Goal: Check status: Check status

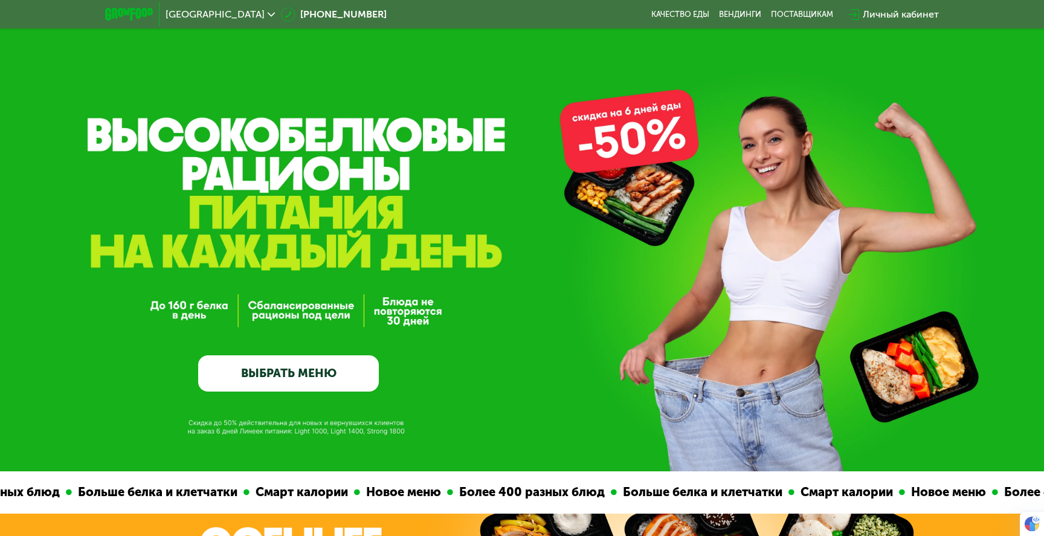
click at [1027, 519] on icon at bounding box center [1033, 522] width 14 height 14
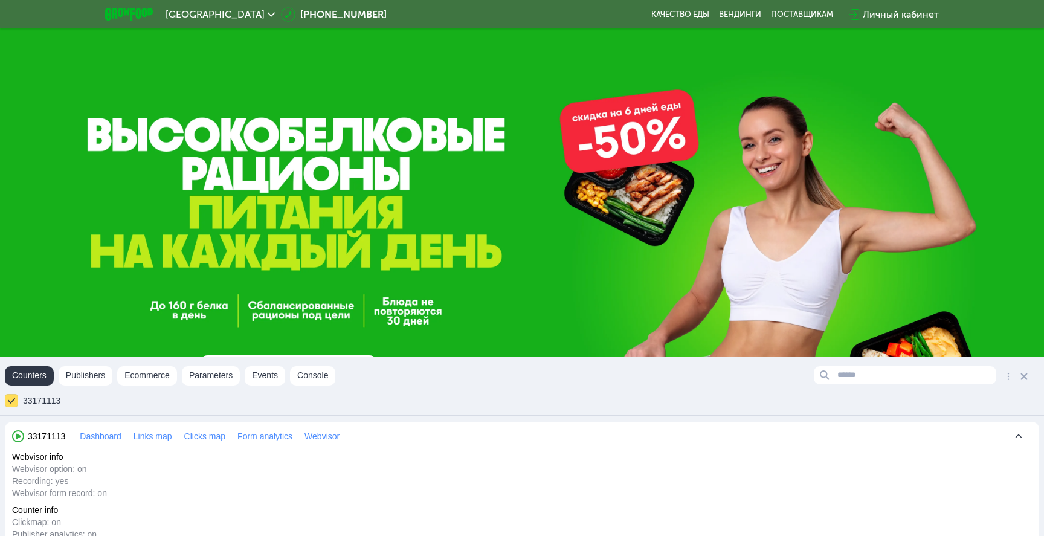
click at [50, 439] on span "33171113" at bounding box center [46, 436] width 37 height 12
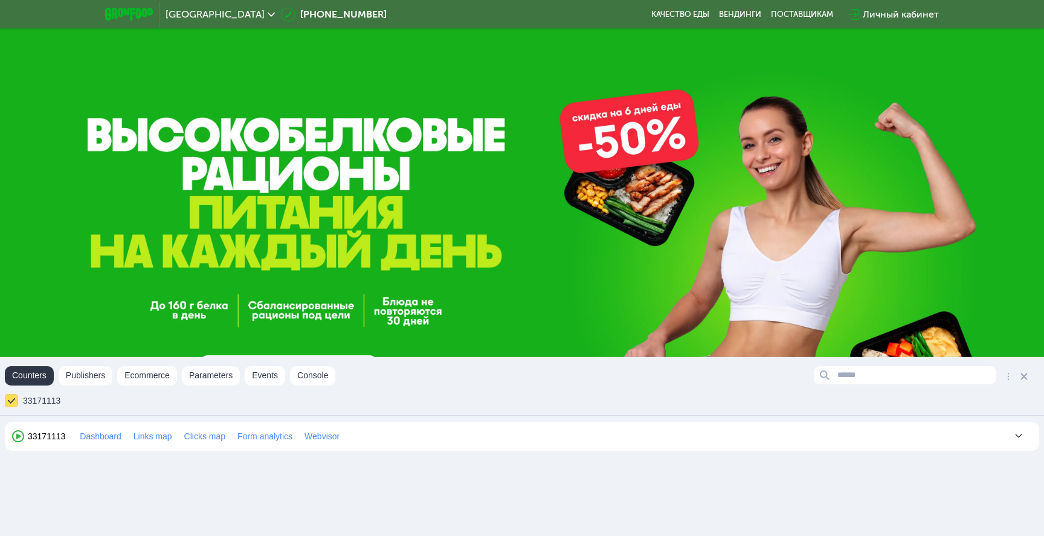
click at [50, 439] on span "33171113" at bounding box center [46, 436] width 37 height 12
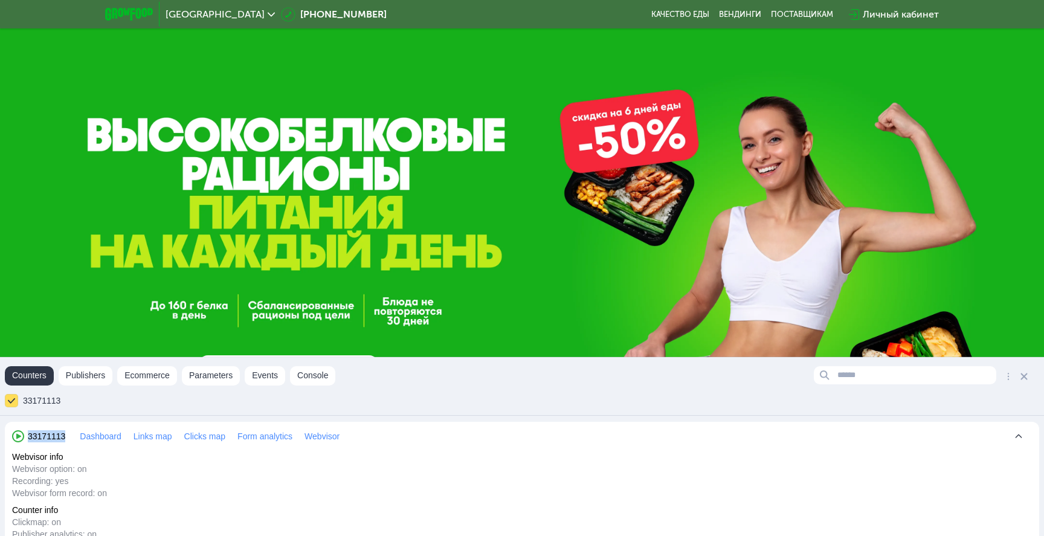
drag, startPoint x: 70, startPoint y: 437, endPoint x: 18, endPoint y: 437, distance: 52.6
click at [18, 437] on div "33171113 Dashboard Links map Clicks map Form analytics Webvisor" at bounding box center [182, 436] width 340 height 12
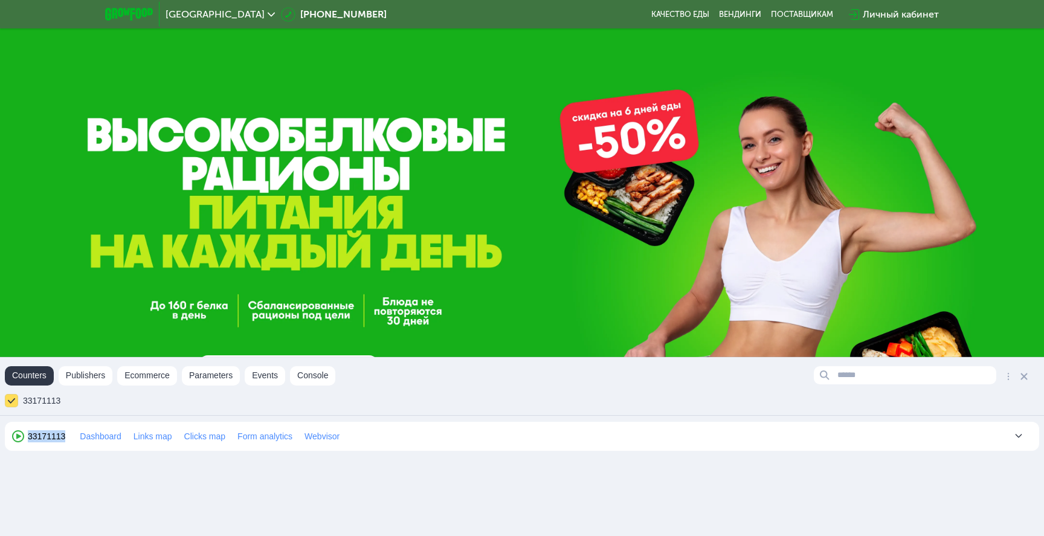
copy span "33171113"
click at [111, 438] on link "Dashboard" at bounding box center [101, 436] width 42 height 12
click at [36, 440] on span "33171113" at bounding box center [46, 436] width 37 height 12
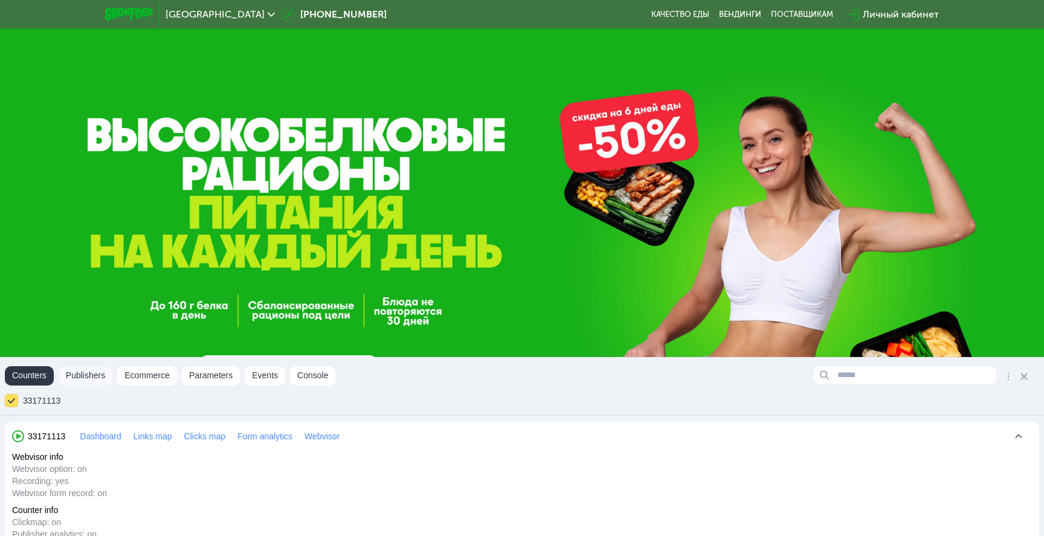
click at [95, 378] on button "Publishers" at bounding box center [86, 375] width 54 height 19
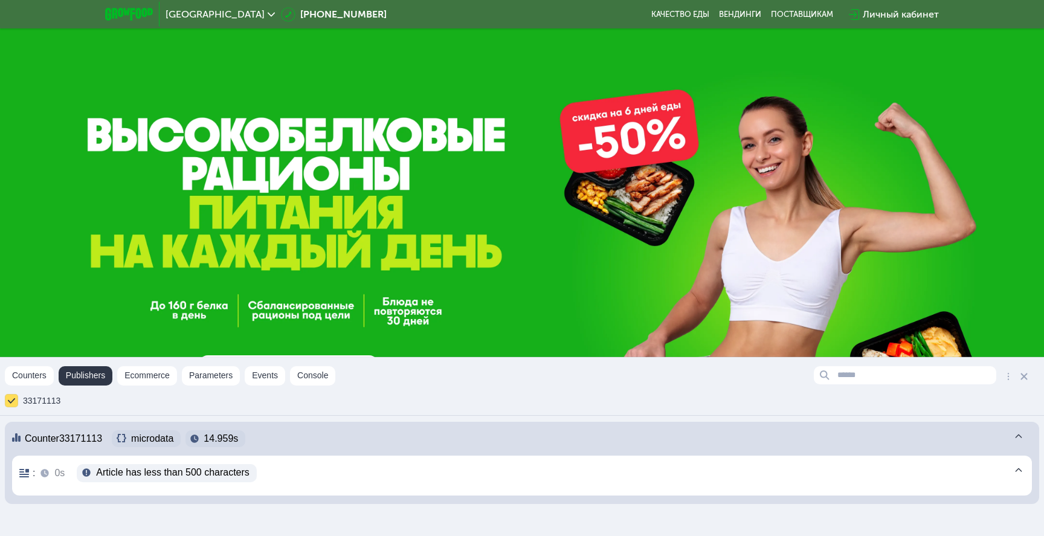
click at [879, 13] on div "Личный кабинет" at bounding box center [901, 14] width 76 height 14
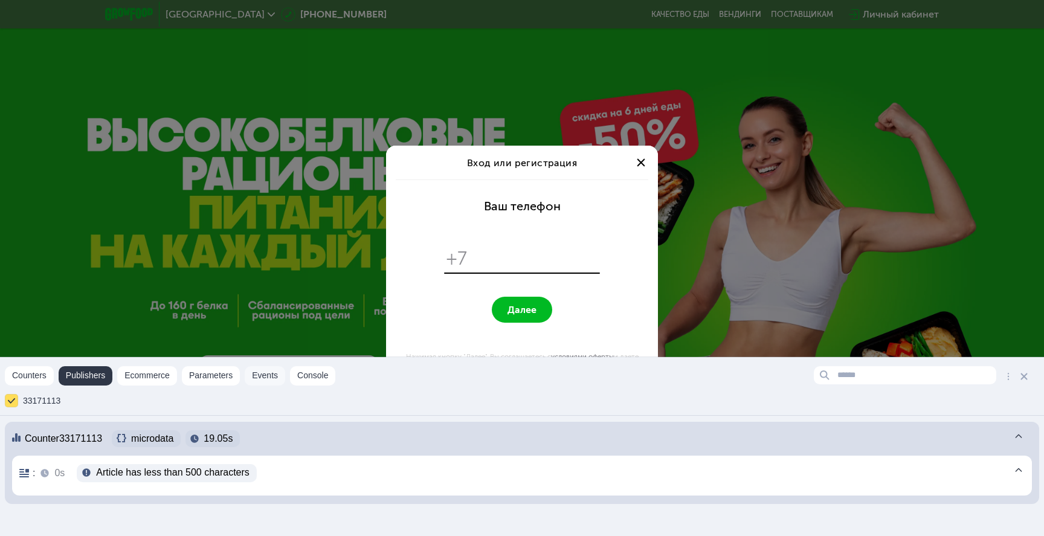
click at [274, 370] on button "Events" at bounding box center [265, 375] width 40 height 19
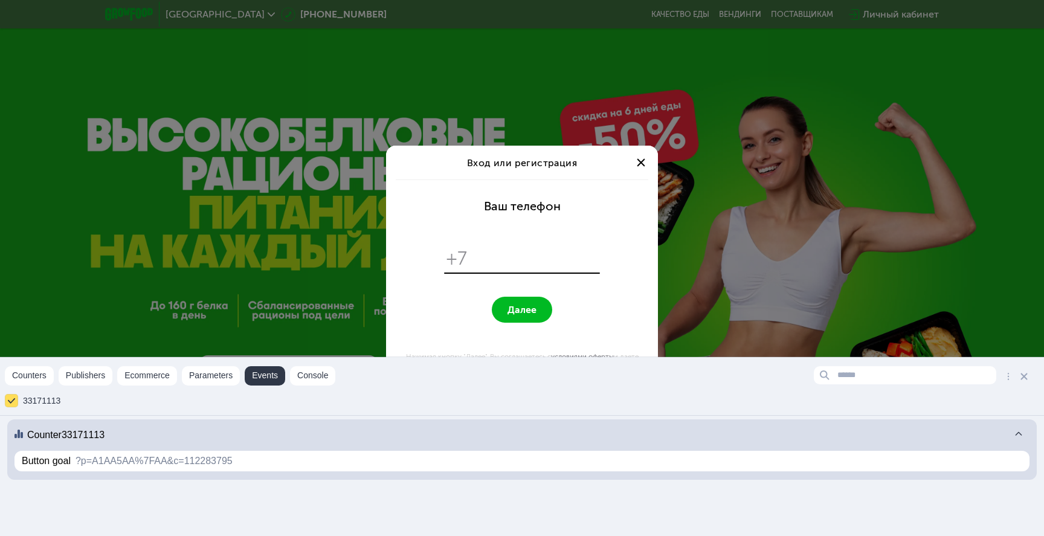
click at [512, 255] on input "tel" at bounding box center [536, 258] width 124 height 23
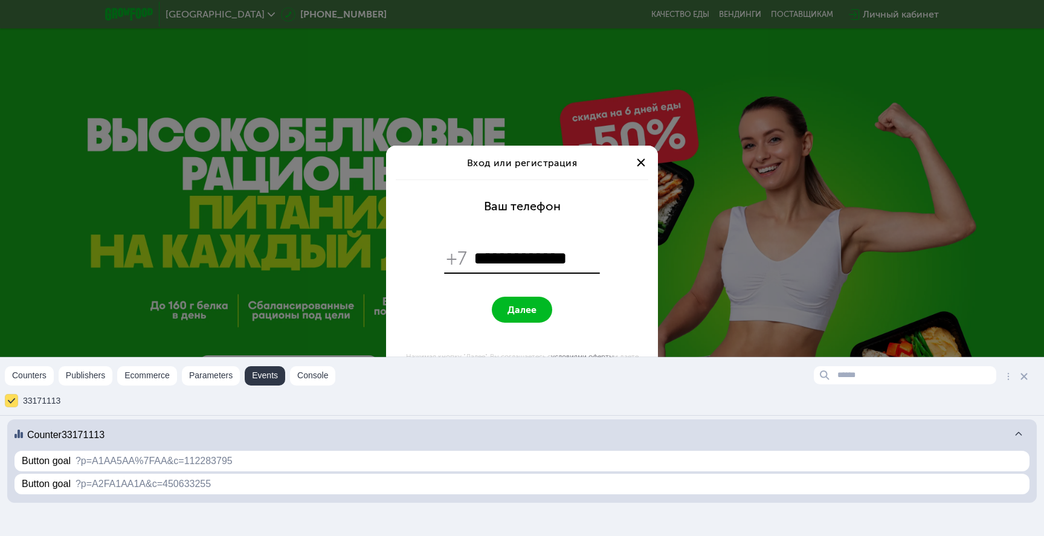
type input "**********"
click at [517, 315] on span "Далее" at bounding box center [521, 309] width 29 height 11
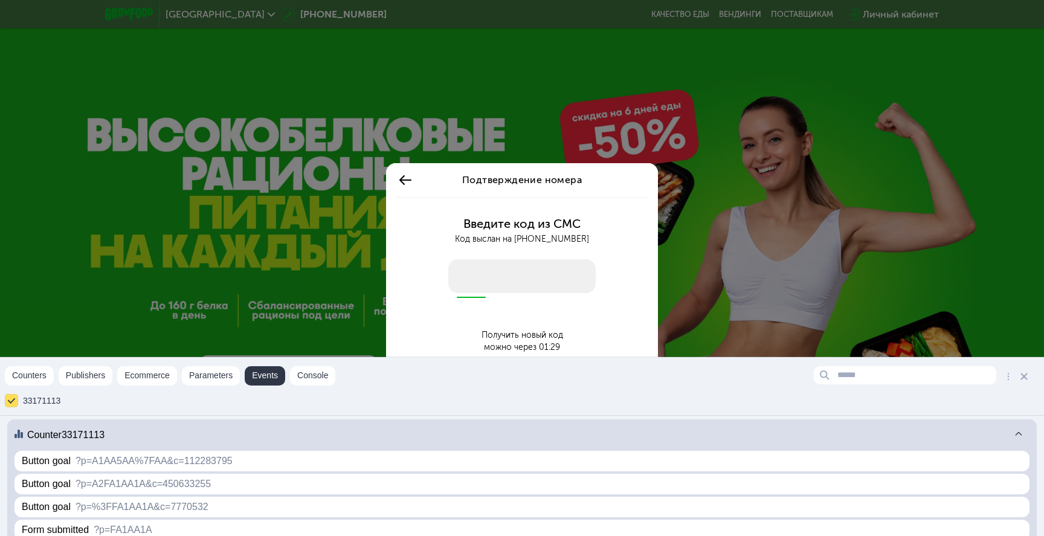
click at [479, 280] on input "number" at bounding box center [521, 276] width 147 height 34
type input "****"
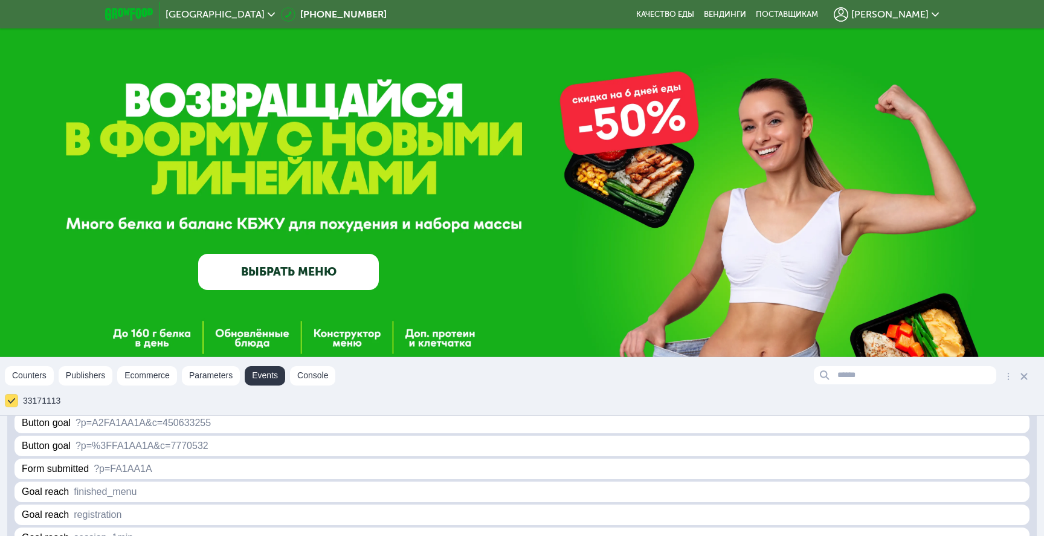
click at [901, 7] on div "[PERSON_NAME]" at bounding box center [886, 14] width 105 height 14
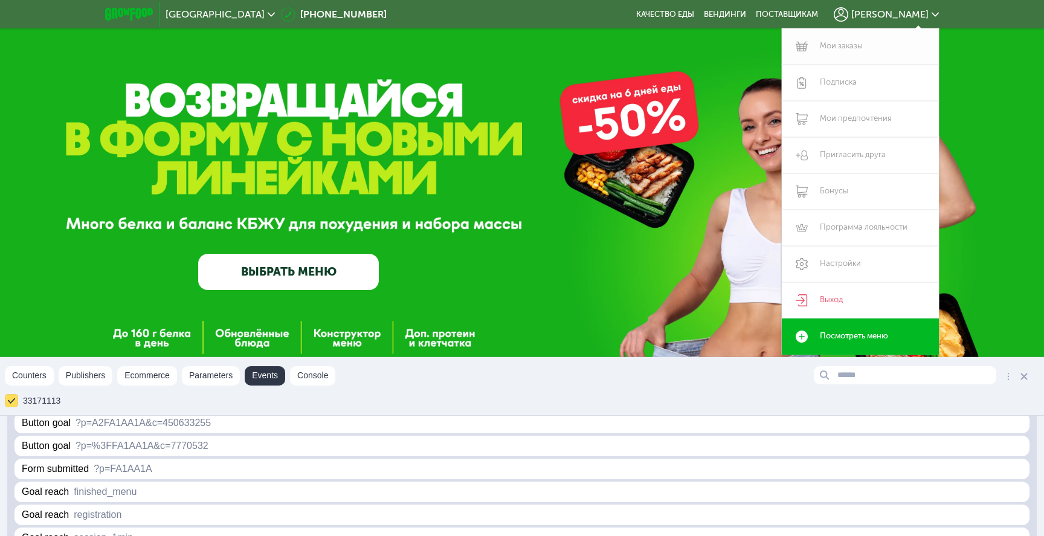
click at [866, 47] on link "Мои заказы" at bounding box center [860, 46] width 157 height 36
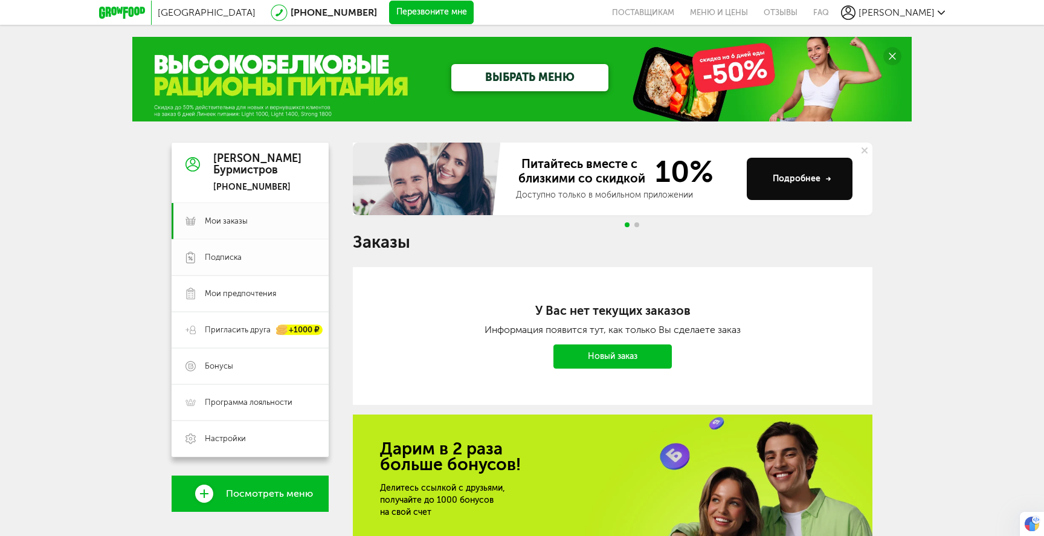
click at [229, 258] on span "Подписка" at bounding box center [223, 257] width 37 height 11
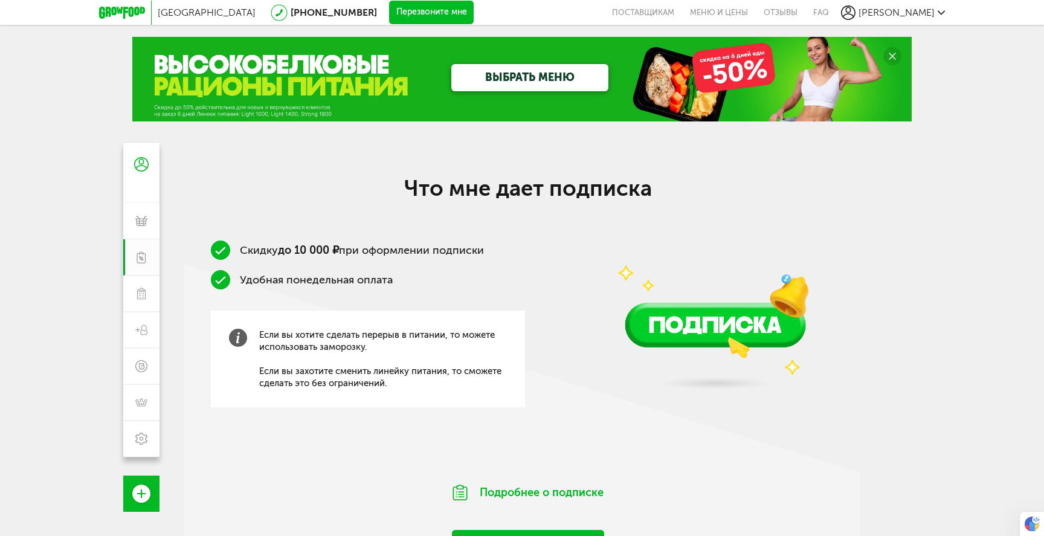
click at [389, 13] on button "Перезвоните мне" at bounding box center [431, 13] width 85 height 24
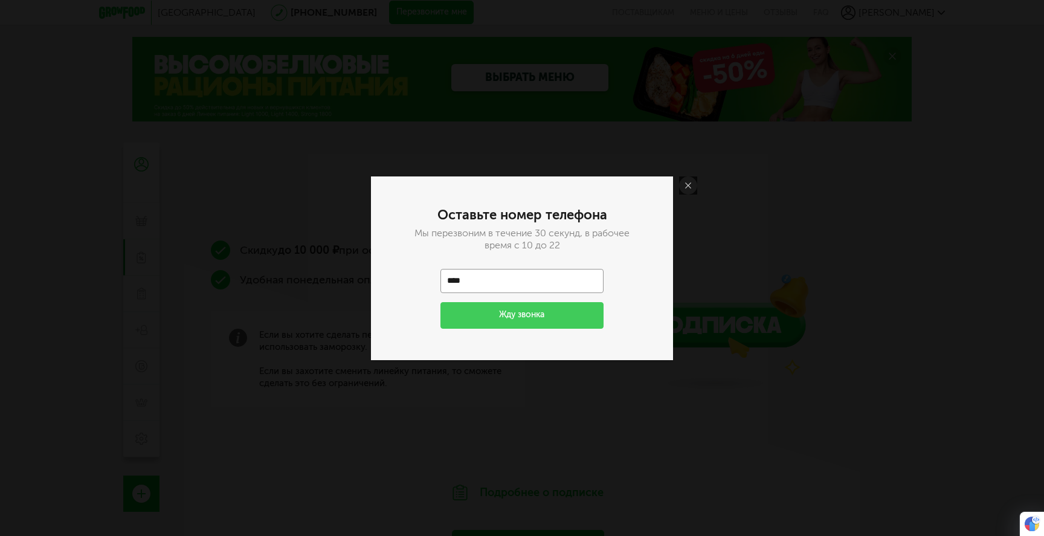
click at [689, 187] on icon at bounding box center [688, 185] width 6 height 6
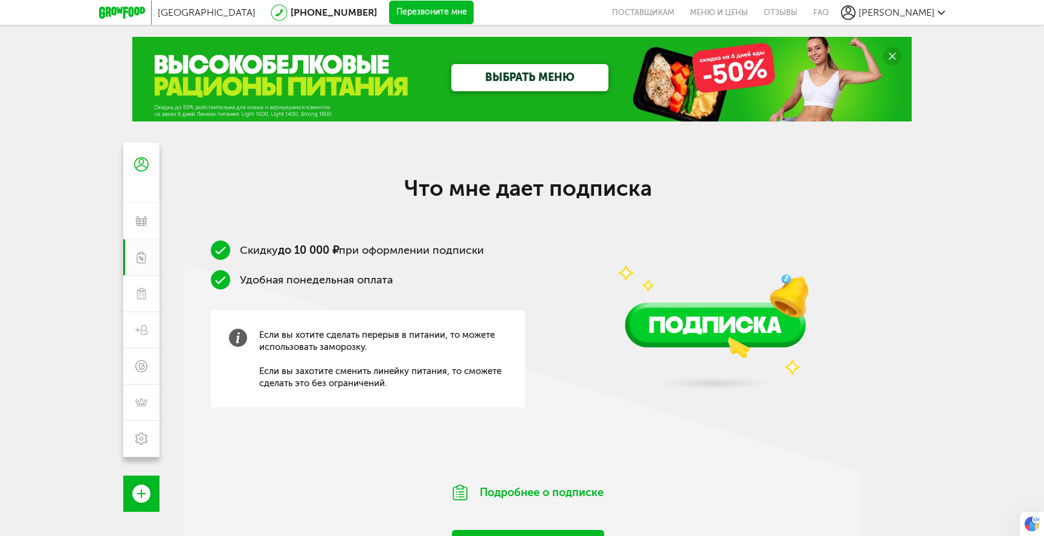
click at [864, 213] on div "Что мне дает подписка Скидку до 10 000 ₽ при оформлении подписки Удобная понеде…" at bounding box center [528, 368] width 689 height 386
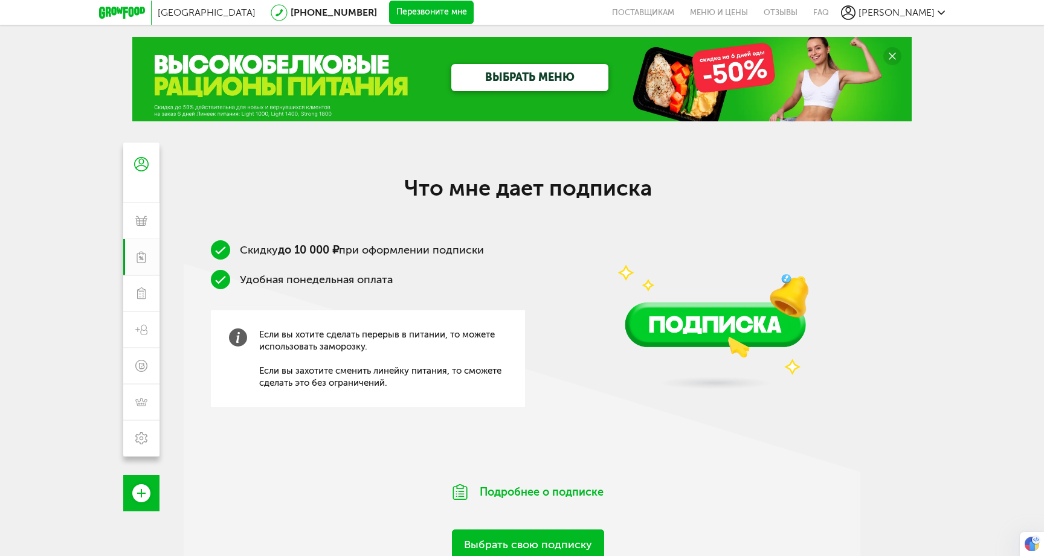
click at [975, 199] on div "Москва [PHONE_NUMBER] Перезвоните мне поставщикам Меню и цены Отзывы FAQ [PERSO…" at bounding box center [522, 373] width 1044 height 747
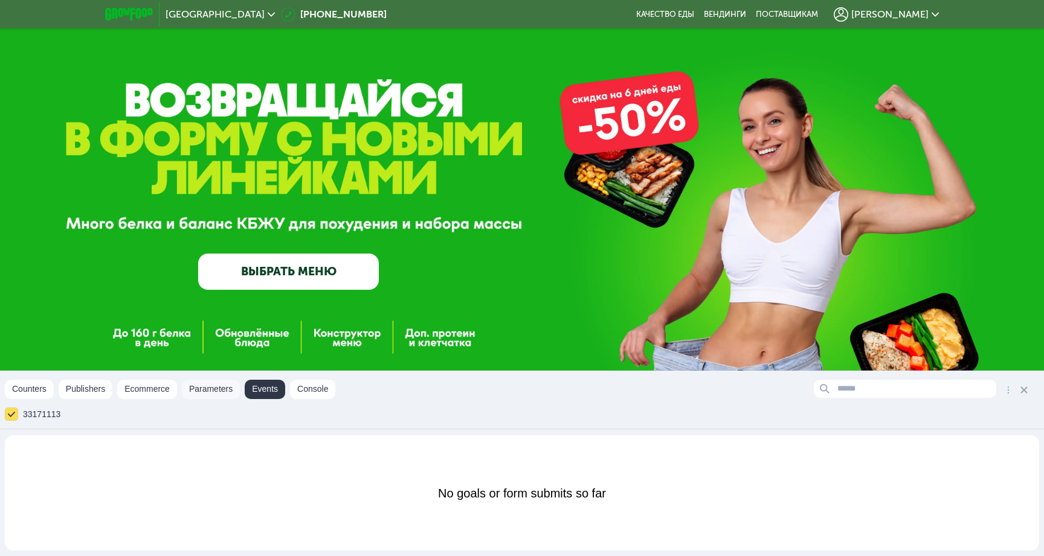
click at [203, 390] on button "Parameters" at bounding box center [211, 389] width 58 height 19
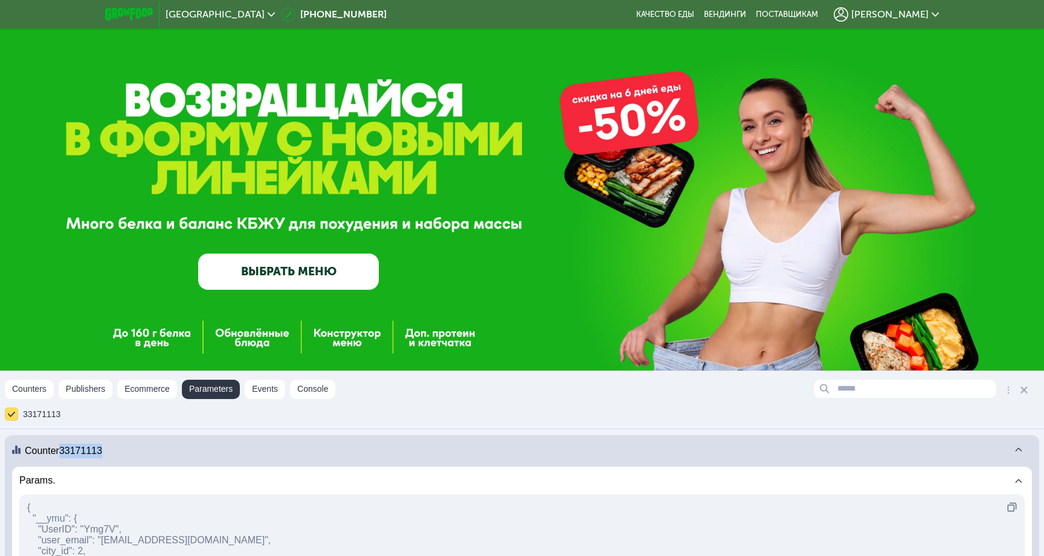
drag, startPoint x: 120, startPoint y: 446, endPoint x: 60, endPoint y: 447, distance: 59.8
click at [60, 447] on div "Counter 33171113" at bounding box center [522, 451] width 1034 height 31
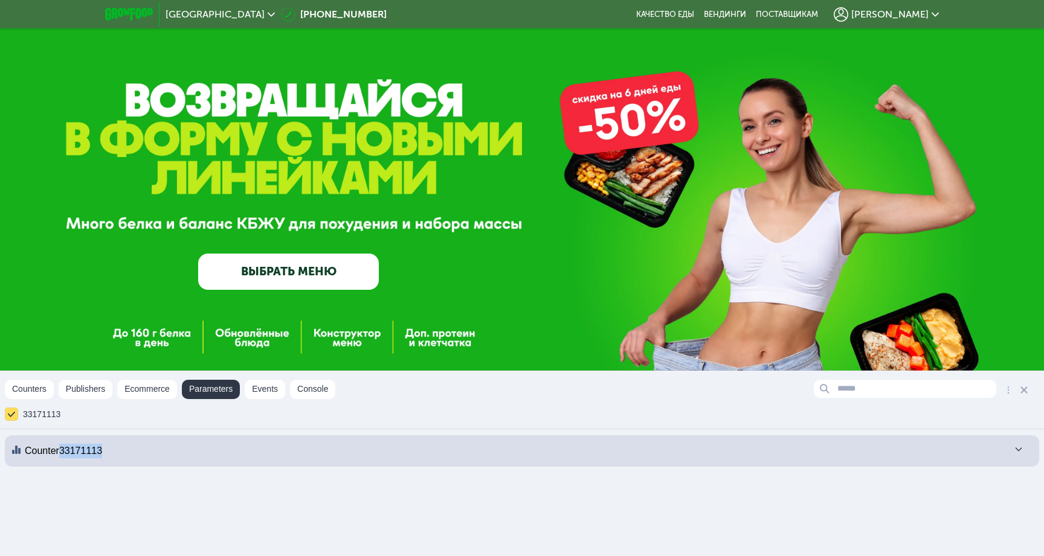
copy span "33171113"
click at [687, 90] on div "GrowFood — доставка правильного питания ВЫБРАТЬ МЕНЮ" at bounding box center [522, 217] width 1044 height 435
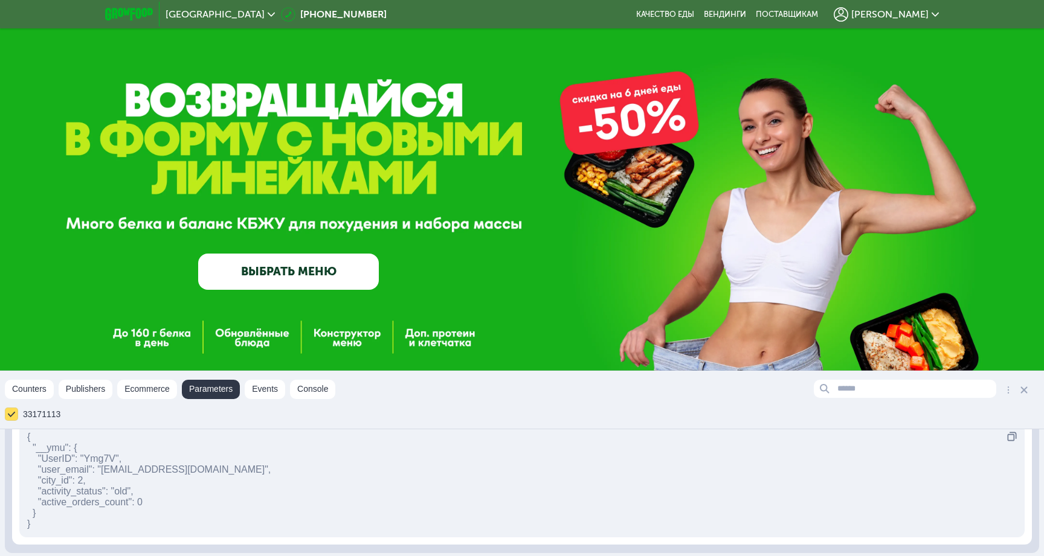
scroll to position [76, 0]
click at [275, 384] on button "Events" at bounding box center [265, 389] width 40 height 19
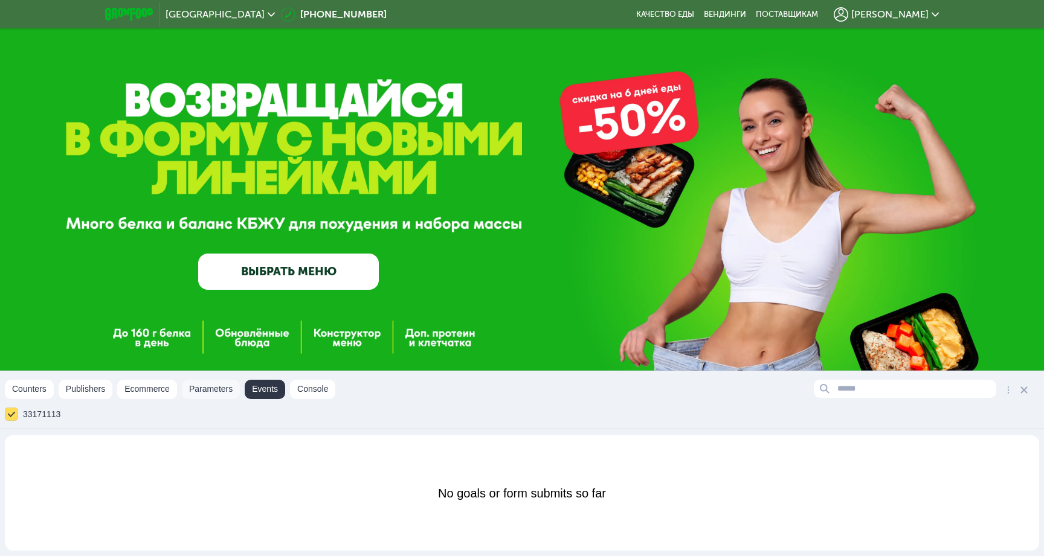
click at [231, 385] on button "Parameters" at bounding box center [211, 389] width 58 height 19
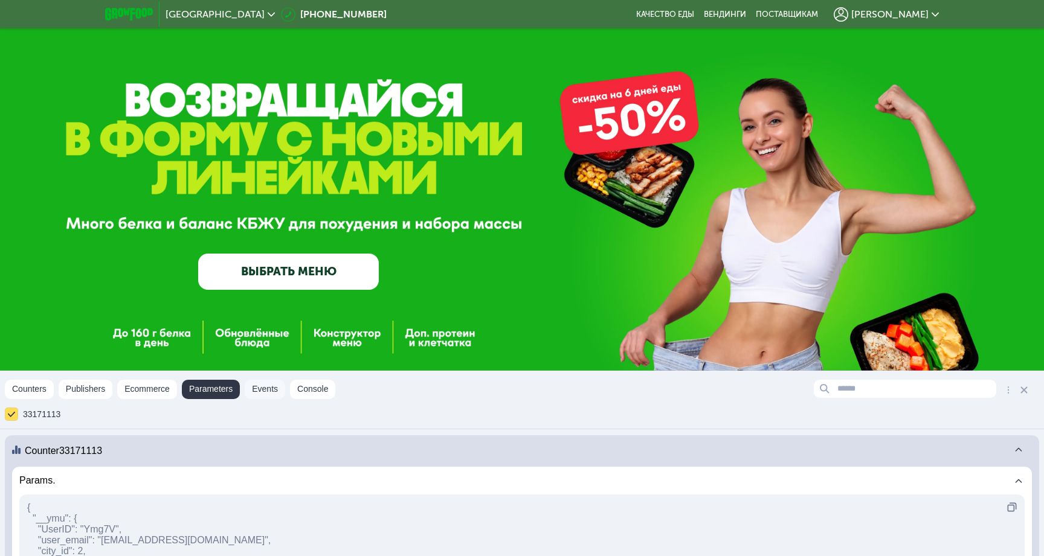
click at [271, 393] on button "Events" at bounding box center [265, 389] width 40 height 19
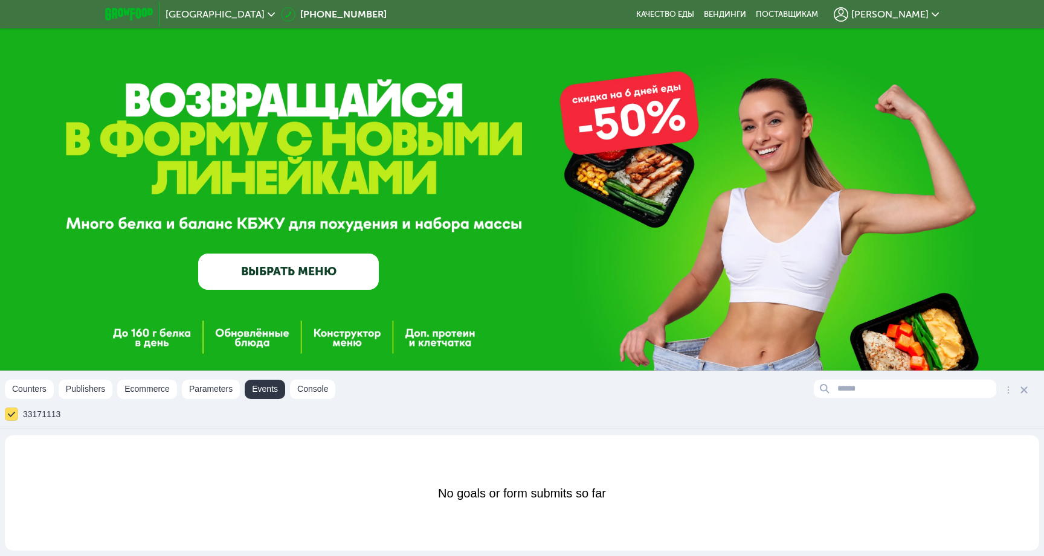
click at [893, 19] on span "[PERSON_NAME]" at bounding box center [889, 15] width 77 height 10
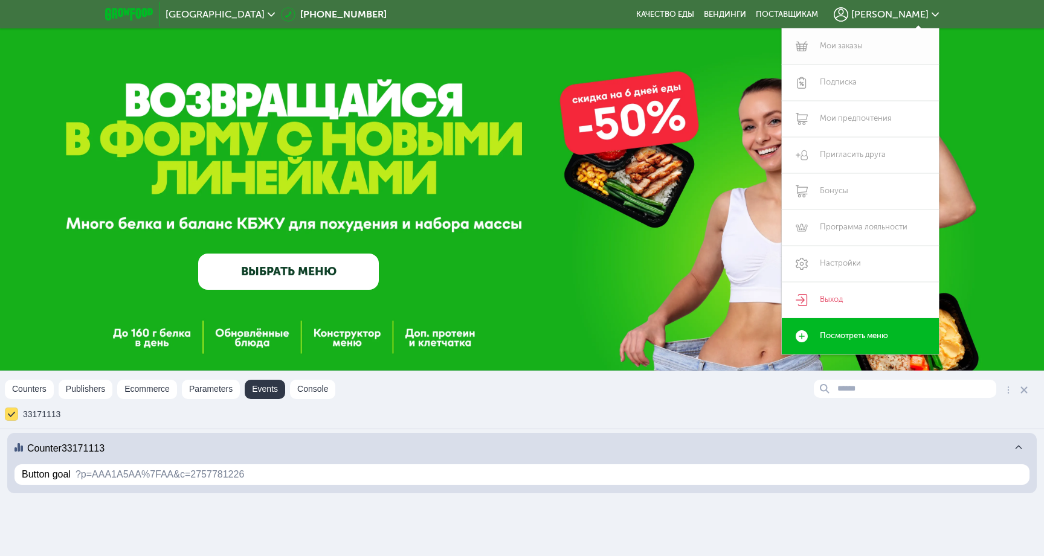
click at [864, 47] on link "Мои заказы" at bounding box center [860, 46] width 157 height 36
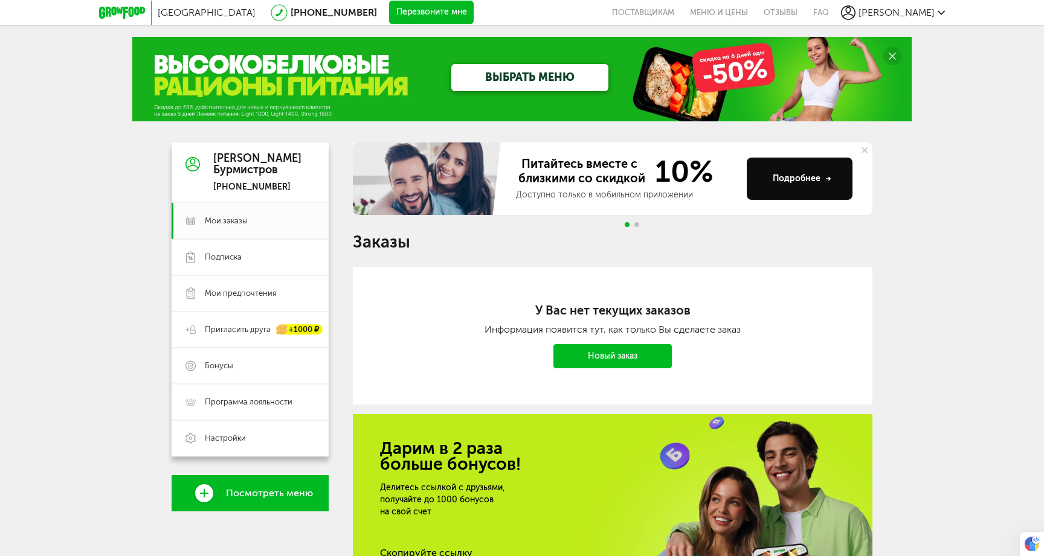
click at [1035, 542] on icon at bounding box center [1036, 540] width 6 height 5
